Goal: Task Accomplishment & Management: Use online tool/utility

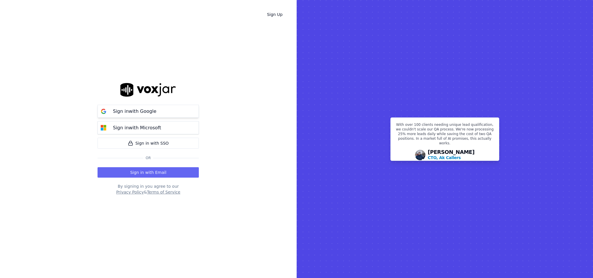
click at [158, 108] on button "Sign in with Google" at bounding box center [147, 111] width 101 height 13
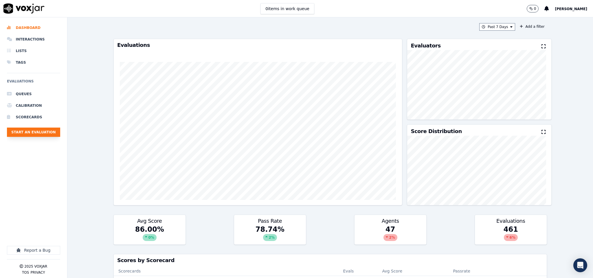
click at [49, 135] on button "Start an Evaluation" at bounding box center [33, 132] width 53 height 9
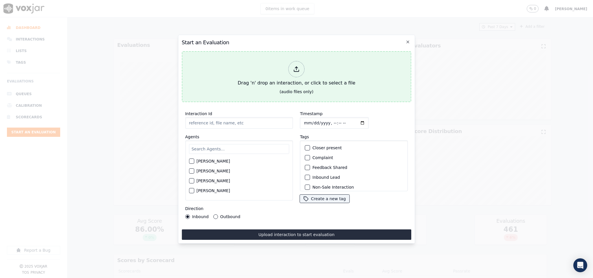
click at [297, 67] on icon at bounding box center [296, 69] width 6 height 6
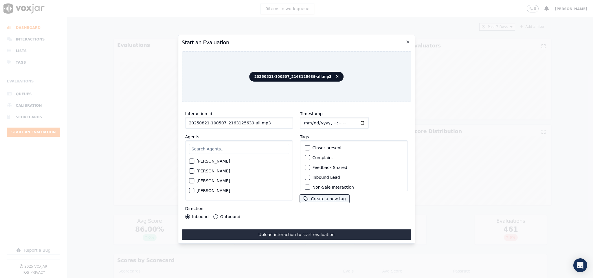
drag, startPoint x: 247, startPoint y: 117, endPoint x: 293, endPoint y: 124, distance: 45.8
click at [293, 124] on div "Interaction Id 20250821-100507_2163125639-all.mp3 Agents [PERSON_NAME] [PERSON_…" at bounding box center [297, 165] width 230 height 116
type input "20250821-100507_2163125639-C1"
click at [303, 121] on input "Timestamp" at bounding box center [334, 123] width 69 height 12
type input "[DATE]T14:29"
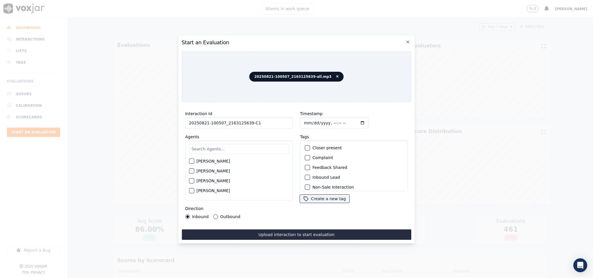
click at [216, 145] on input "text" at bounding box center [239, 149] width 100 height 10
type input "bran"
click at [192, 161] on div "button" at bounding box center [191, 163] width 4 height 4
click at [305, 176] on div "button" at bounding box center [307, 177] width 4 height 4
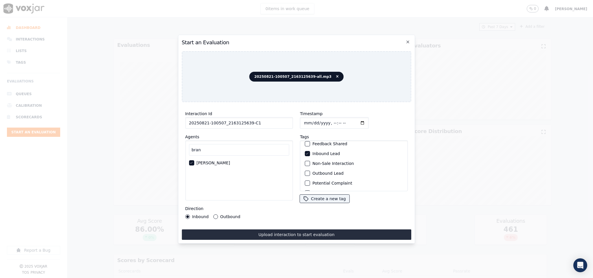
scroll to position [52, 0]
click at [305, 182] on div "button" at bounding box center [307, 184] width 4 height 4
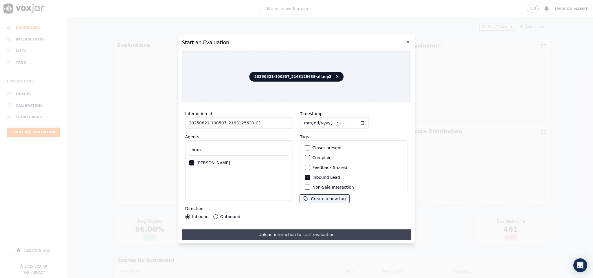
click at [243, 229] on button "Upload interaction to start evaluation" at bounding box center [297, 234] width 230 height 10
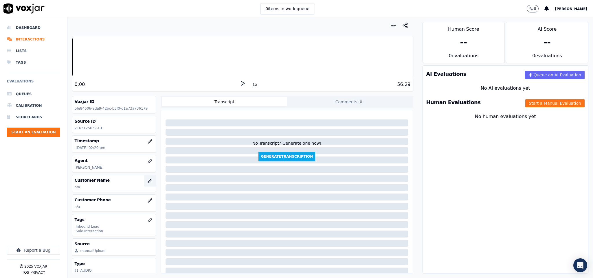
click at [148, 183] on icon "button" at bounding box center [150, 181] width 5 height 5
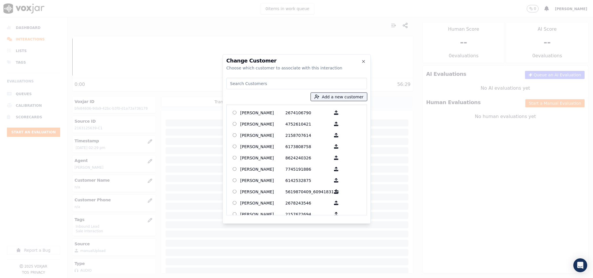
type input "[PERSON_NAME]"
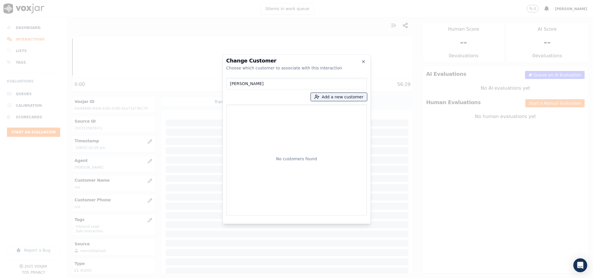
drag, startPoint x: 269, startPoint y: 86, endPoint x: 177, endPoint y: 98, distance: 92.5
click at [177, 278] on div "Change Customer Choose which customer to associate with this interaction [PERSO…" at bounding box center [296, 278] width 593 height 0
click at [334, 95] on button "Add a new customer" at bounding box center [339, 97] width 56 height 8
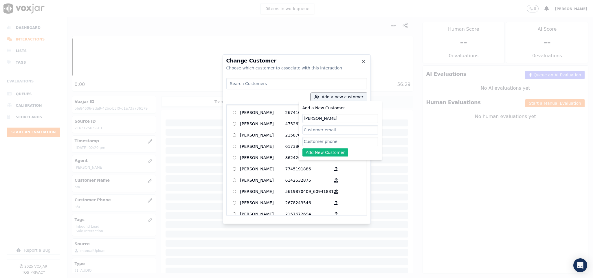
type input "[PERSON_NAME]"
click at [322, 143] on input "Add a New Customer" at bounding box center [340, 141] width 76 height 9
paste input "2163125639"
type input "2163125639"
click at [315, 154] on button "Add New Customer" at bounding box center [325, 152] width 46 height 8
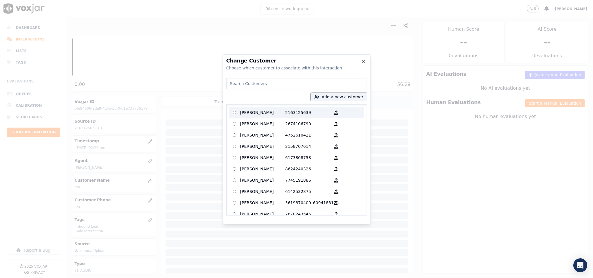
click at [285, 111] on p "2163125639" at bounding box center [307, 112] width 45 height 9
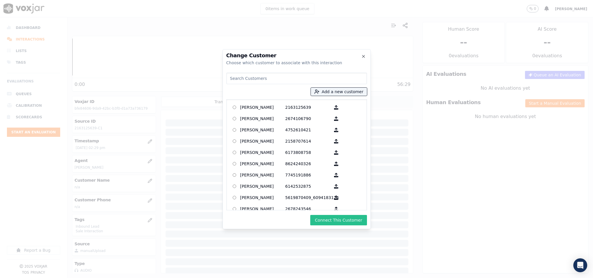
click at [324, 216] on button "Connect This Customer" at bounding box center [338, 220] width 56 height 10
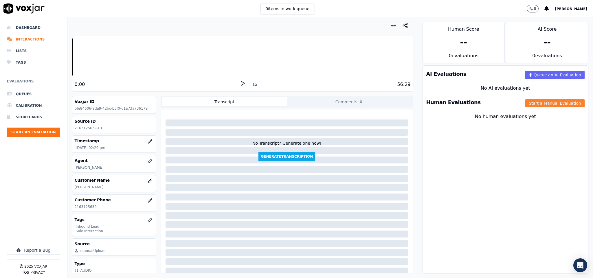
click at [525, 102] on button "Start a Manual Evaluation" at bounding box center [554, 103] width 59 height 8
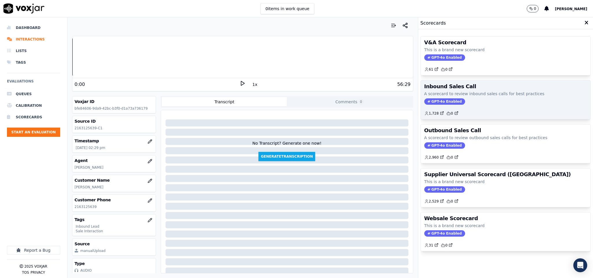
click at [442, 104] on span "GPT-4o Enabled" at bounding box center [444, 101] width 41 height 6
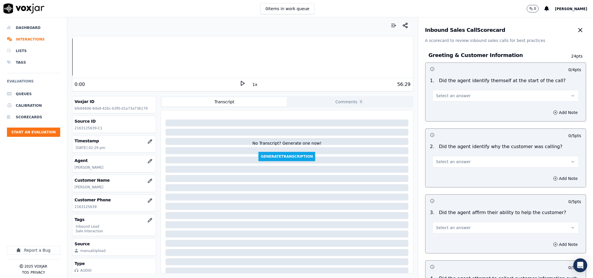
click at [458, 94] on button "Select an answer" at bounding box center [505, 96] width 147 height 12
click at [455, 107] on div "Yes" at bounding box center [491, 108] width 133 height 9
click at [446, 159] on span "Select an answer" at bounding box center [453, 162] width 35 height 6
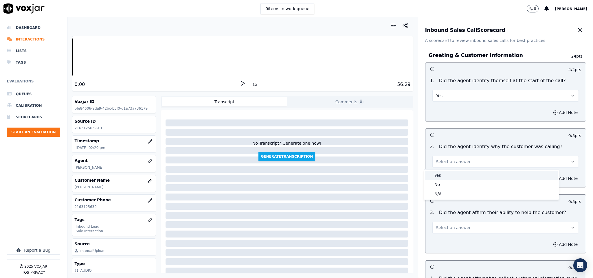
click at [444, 173] on div "Yes" at bounding box center [491, 175] width 133 height 9
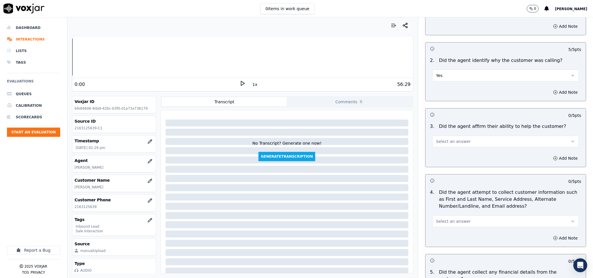
scroll to position [87, 0]
click at [449, 147] on button "Select an answer" at bounding box center [505, 141] width 147 height 12
click at [443, 158] on div "Yes" at bounding box center [491, 154] width 133 height 9
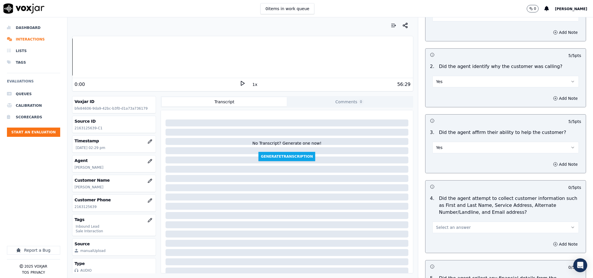
scroll to position [0, 0]
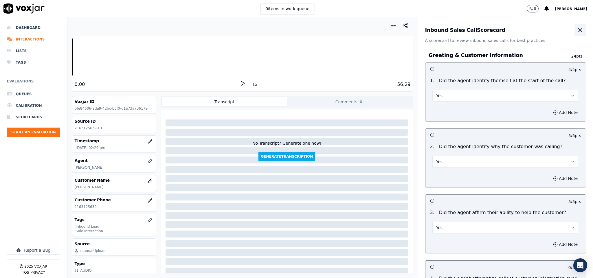
click at [577, 32] on icon "button" at bounding box center [580, 30] width 7 height 7
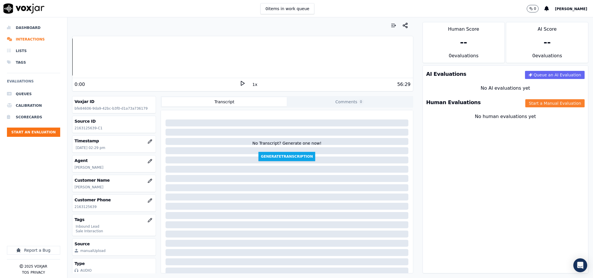
click at [525, 102] on button "Start a Manual Evaluation" at bounding box center [554, 103] width 59 height 8
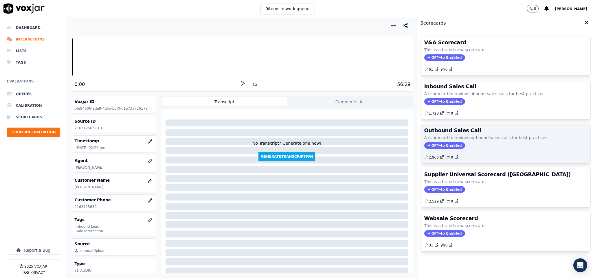
click at [432, 146] on span "GPT-4o Enabled" at bounding box center [444, 145] width 41 height 6
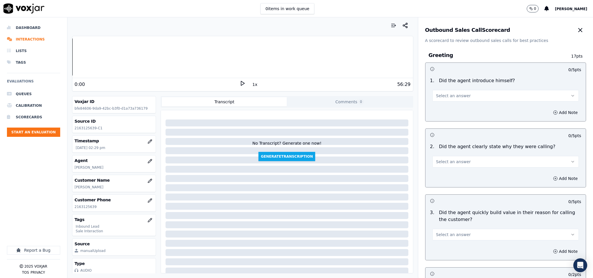
click at [450, 97] on span "Select an answer" at bounding box center [453, 96] width 35 height 6
click at [452, 104] on div "Yes" at bounding box center [491, 108] width 133 height 9
click at [459, 162] on button "Select an answer" at bounding box center [505, 162] width 147 height 12
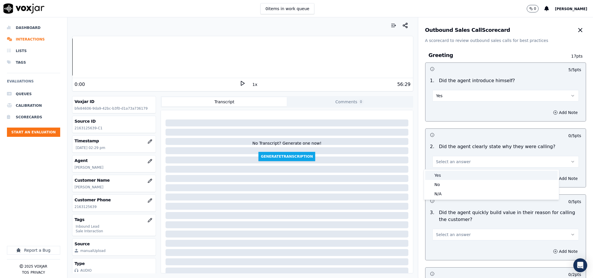
click at [451, 178] on div "Yes" at bounding box center [491, 175] width 133 height 9
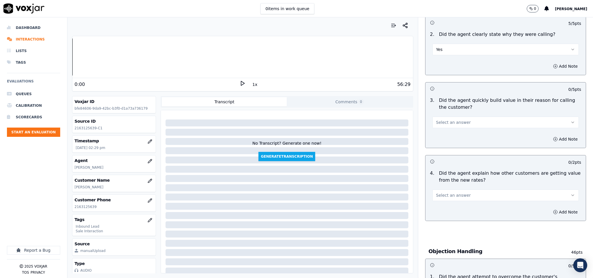
scroll to position [130, 0]
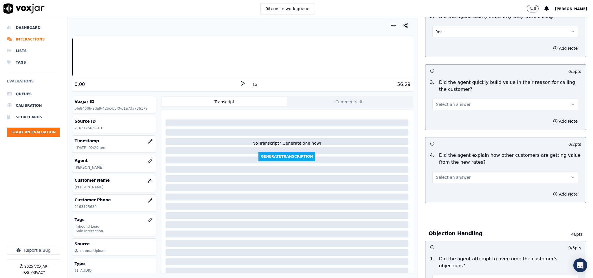
click at [460, 102] on button "Select an answer" at bounding box center [505, 105] width 147 height 12
click at [441, 128] on div "No" at bounding box center [491, 127] width 133 height 9
click at [456, 102] on button "No" at bounding box center [505, 105] width 147 height 12
click at [447, 116] on div "Yes" at bounding box center [491, 118] width 133 height 9
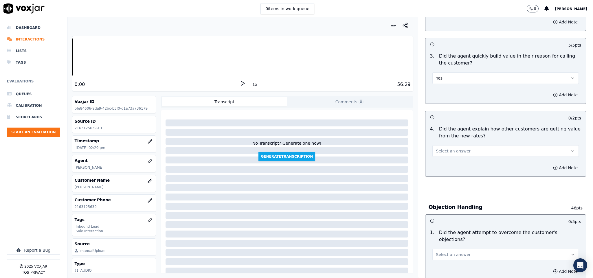
scroll to position [174, 0]
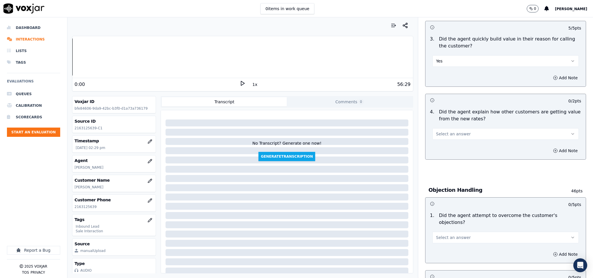
click at [462, 134] on button "Select an answer" at bounding box center [505, 134] width 147 height 12
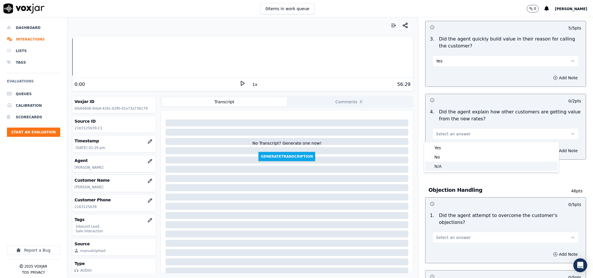
click at [451, 168] on div "N/A" at bounding box center [491, 166] width 133 height 9
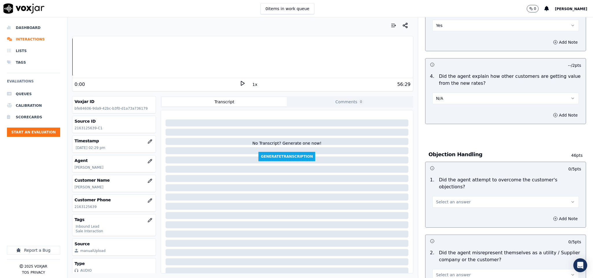
scroll to position [260, 0]
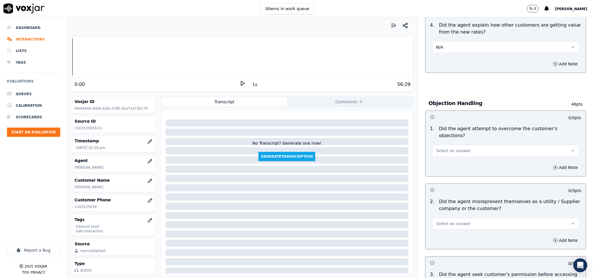
click at [457, 148] on span "Select an answer" at bounding box center [453, 151] width 35 height 6
click at [451, 157] on div "Yes" at bounding box center [491, 157] width 133 height 9
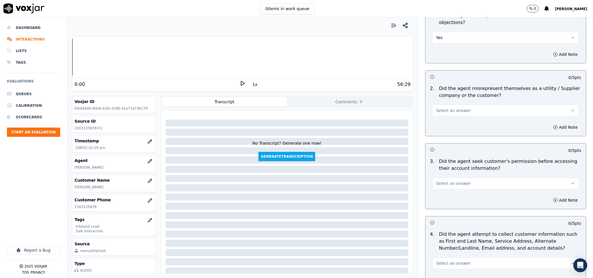
scroll to position [391, 0]
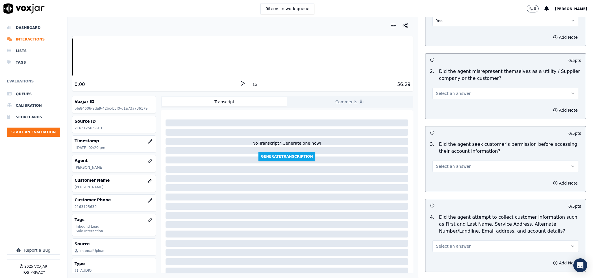
click at [470, 88] on button "Select an answer" at bounding box center [505, 94] width 147 height 12
click at [445, 111] on div "No" at bounding box center [491, 110] width 133 height 9
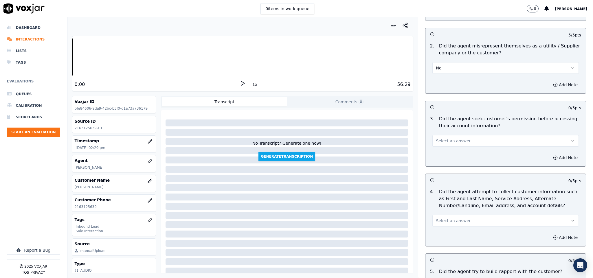
scroll to position [434, 0]
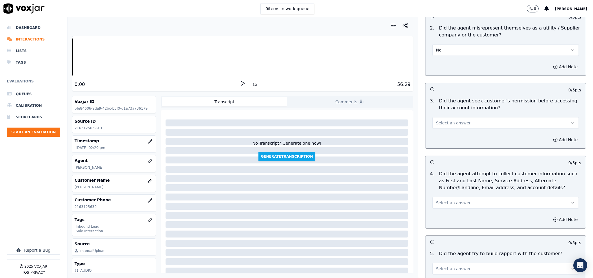
click at [454, 120] on span "Select an answer" at bounding box center [453, 123] width 35 height 6
click at [444, 132] on div "Yes" at bounding box center [491, 130] width 133 height 9
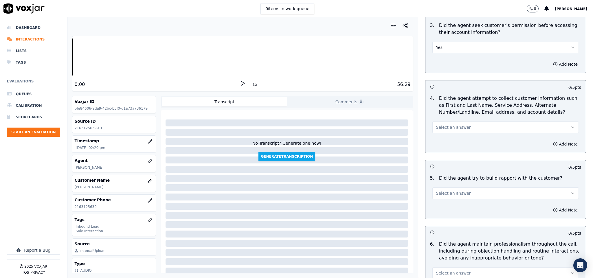
scroll to position [521, 0]
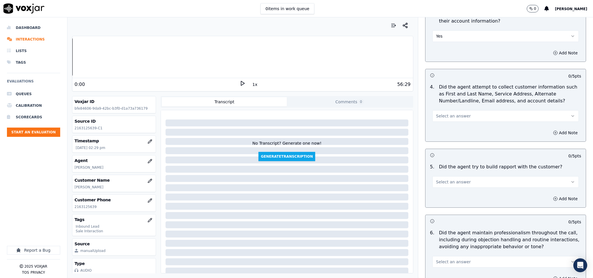
click at [452, 113] on span "Select an answer" at bounding box center [453, 116] width 35 height 6
click at [442, 142] on div "N/A" at bounding box center [491, 142] width 133 height 9
click at [460, 176] on button "Select an answer" at bounding box center [505, 182] width 147 height 12
click at [444, 189] on div "Yes" at bounding box center [491, 190] width 133 height 9
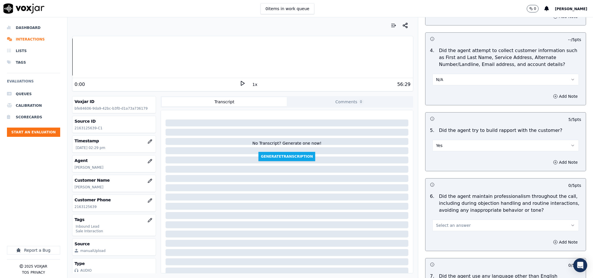
scroll to position [608, 0]
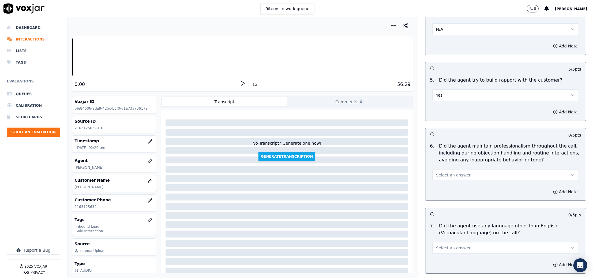
click at [452, 172] on span "Select an answer" at bounding box center [453, 175] width 35 height 6
click at [442, 189] on div "No" at bounding box center [491, 192] width 133 height 9
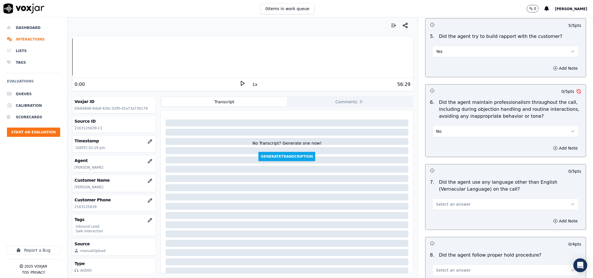
scroll to position [694, 0]
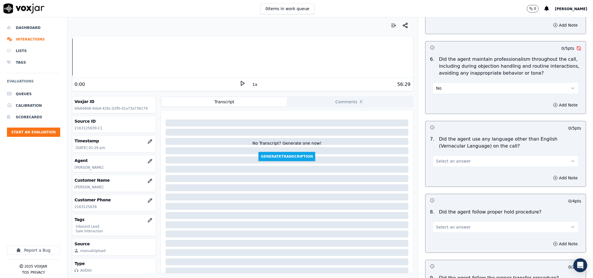
click at [454, 82] on button "No" at bounding box center [505, 88] width 147 height 12
click at [436, 116] on div "N/A" at bounding box center [491, 115] width 133 height 9
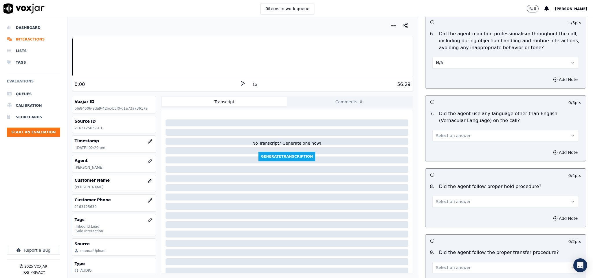
scroll to position [738, 0]
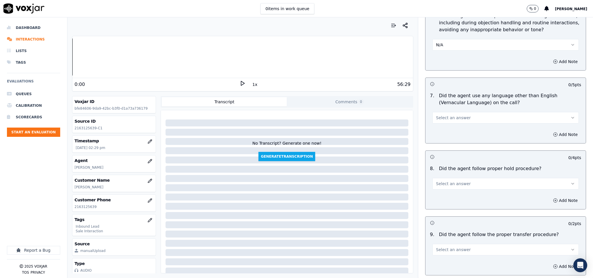
click at [451, 115] on span "Select an answer" at bounding box center [453, 118] width 35 height 6
click at [443, 137] on div "No" at bounding box center [491, 135] width 133 height 9
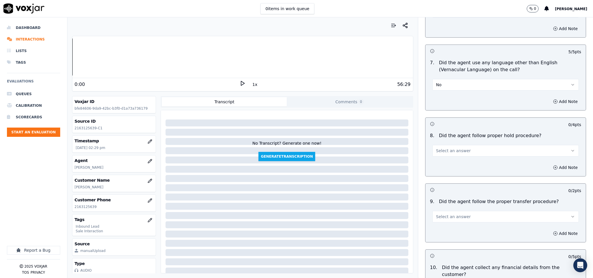
scroll to position [825, 0]
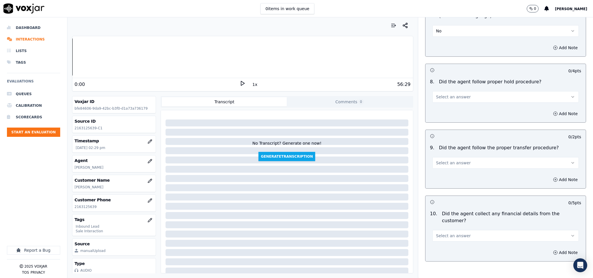
click at [453, 95] on span "Select an answer" at bounding box center [453, 97] width 35 height 6
click at [446, 103] on div "Yes" at bounding box center [491, 105] width 133 height 9
click at [451, 160] on span "Select an answer" at bounding box center [453, 163] width 35 height 6
click at [445, 173] on div "Yes" at bounding box center [491, 172] width 133 height 9
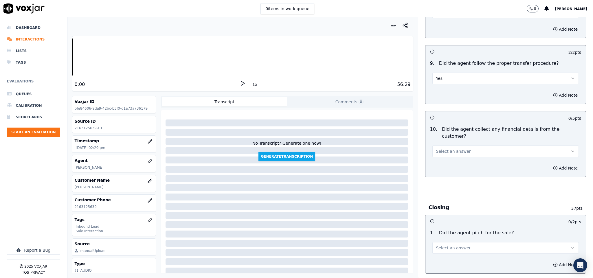
scroll to position [911, 0]
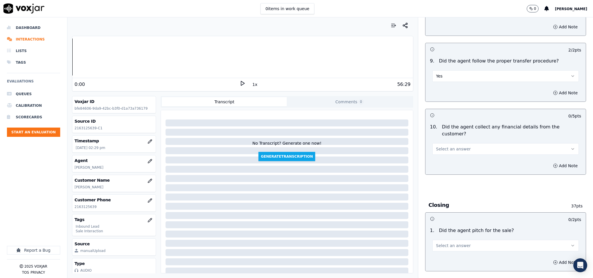
click at [459, 143] on button "Select an answer" at bounding box center [505, 149] width 147 height 12
click at [444, 158] on div "No" at bounding box center [491, 160] width 133 height 9
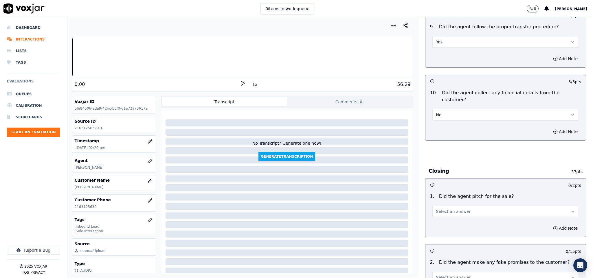
scroll to position [998, 0]
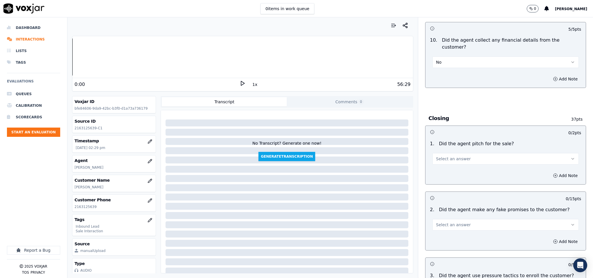
click at [457, 153] on button "Select an answer" at bounding box center [505, 159] width 147 height 12
click at [443, 159] on div "Yes" at bounding box center [491, 161] width 133 height 9
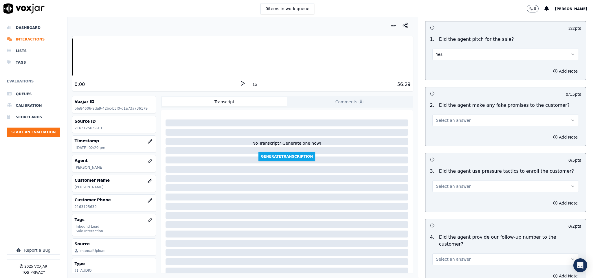
scroll to position [1128, 0]
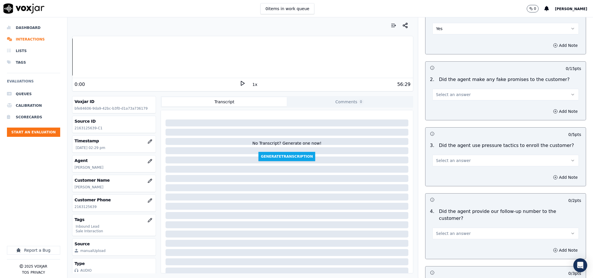
click at [460, 89] on button "Select an answer" at bounding box center [505, 95] width 147 height 12
click at [446, 108] on div "No" at bounding box center [491, 106] width 133 height 9
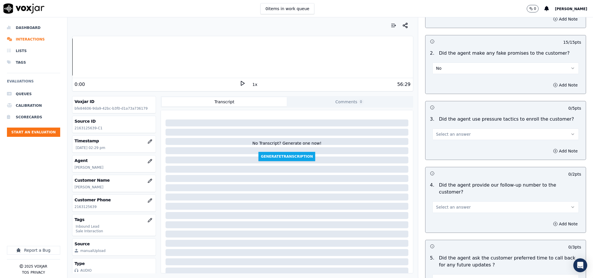
scroll to position [1172, 0]
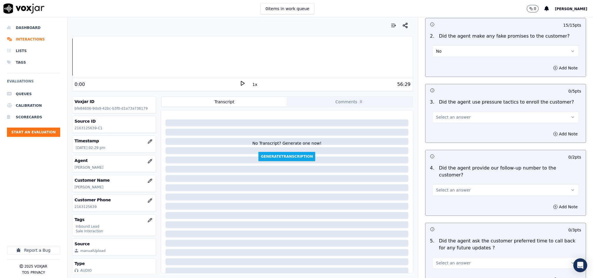
click at [453, 114] on span "Select an answer" at bounding box center [453, 117] width 35 height 6
click at [444, 129] on div "No" at bounding box center [491, 129] width 133 height 9
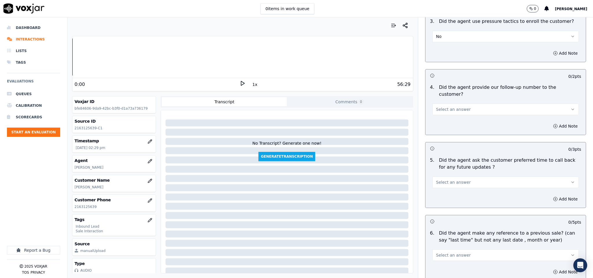
scroll to position [1258, 0]
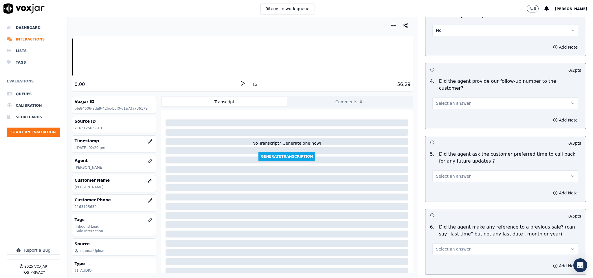
click at [458, 97] on button "Select an answer" at bounding box center [505, 103] width 147 height 12
click at [452, 98] on div "Yes" at bounding box center [491, 99] width 133 height 9
click at [456, 170] on button "Select an answer" at bounding box center [505, 176] width 147 height 12
click at [437, 191] on div "N/A" at bounding box center [491, 191] width 133 height 9
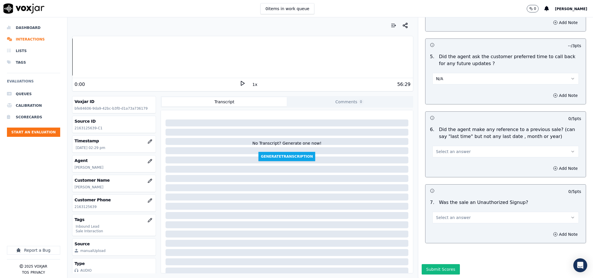
scroll to position [1359, 0]
click at [449, 149] on span "Select an answer" at bounding box center [453, 152] width 35 height 6
click at [442, 154] on div "No" at bounding box center [491, 154] width 133 height 9
click at [464, 212] on button "Select an answer" at bounding box center [505, 218] width 147 height 12
click at [452, 211] on div "Yes" at bounding box center [491, 211] width 133 height 9
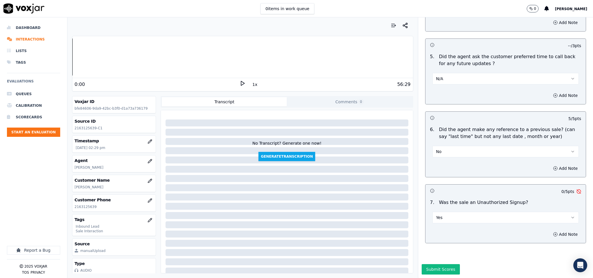
click at [456, 212] on button "Yes" at bounding box center [505, 218] width 147 height 12
click at [437, 218] on div "No" at bounding box center [491, 220] width 133 height 9
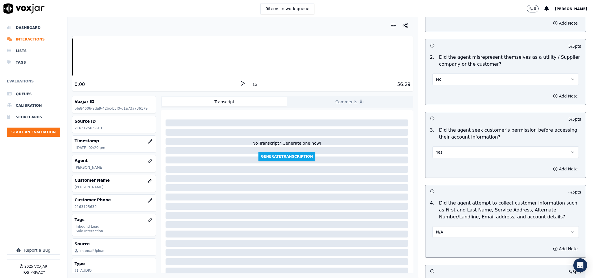
scroll to position [361, 0]
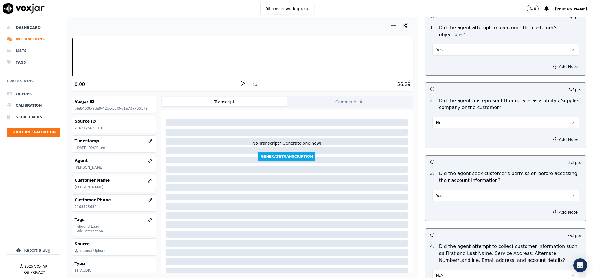
click at [482, 117] on button "No" at bounding box center [505, 123] width 147 height 12
click at [470, 129] on div "Yes" at bounding box center [491, 130] width 133 height 9
click at [551, 135] on button "Add Note" at bounding box center [565, 139] width 32 height 8
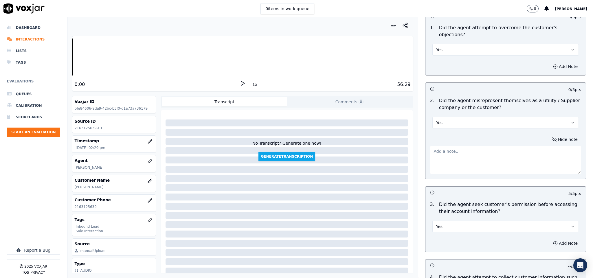
click at [523, 148] on textarea at bounding box center [505, 160] width 151 height 28
paste textarea "@6:07 [PERSON_NAME] - I will give you your discounted price, the unit price tha…"
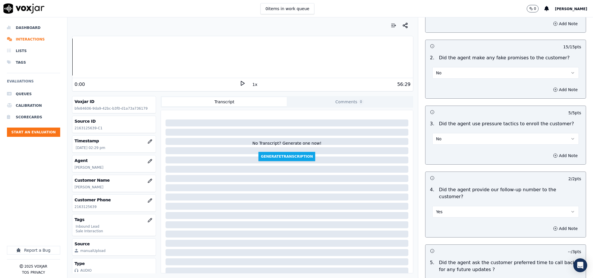
scroll to position [1390, 0]
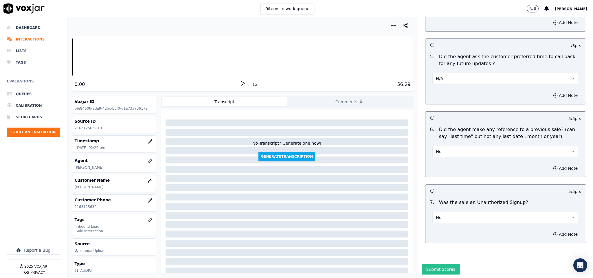
type textarea "@6:07 [PERSON_NAME] - I will give you your discounted price, the unit price tha…"
click at [424, 264] on button "Submit Scores" at bounding box center [441, 269] width 38 height 10
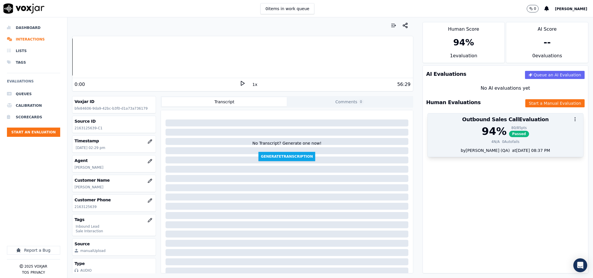
click at [509, 135] on span "Passed" at bounding box center [519, 134] width 20 height 6
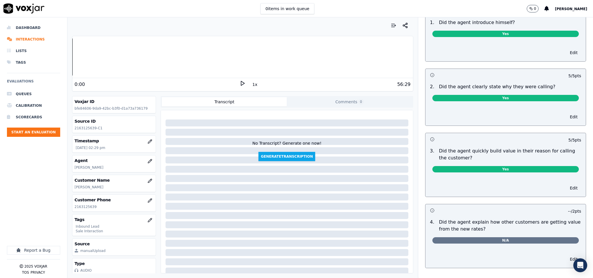
scroll to position [0, 0]
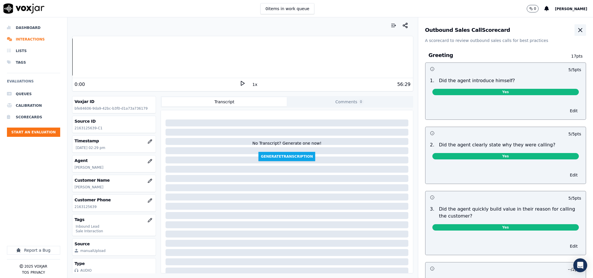
click at [574, 30] on button "button" at bounding box center [580, 30] width 12 height 12
